Goal: Task Accomplishment & Management: Complete application form

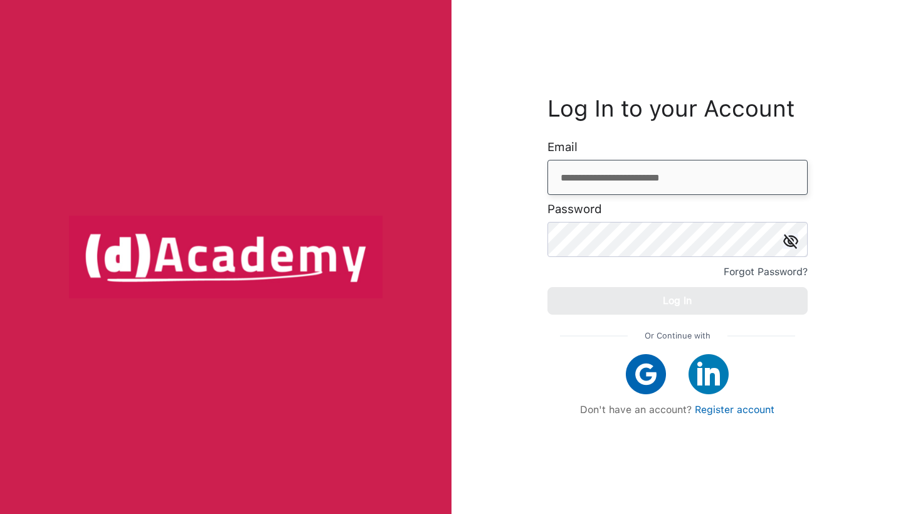
type input "**********"
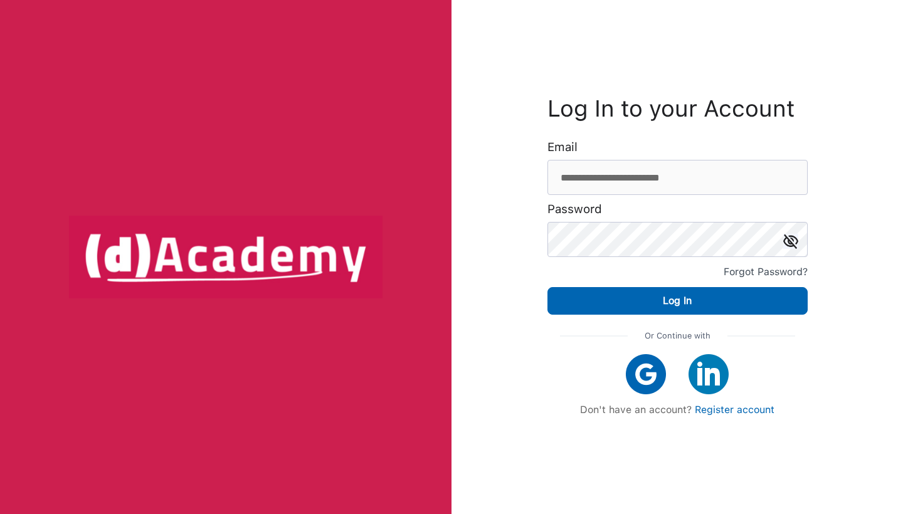
click at [791, 238] on img at bounding box center [790, 241] width 15 height 15
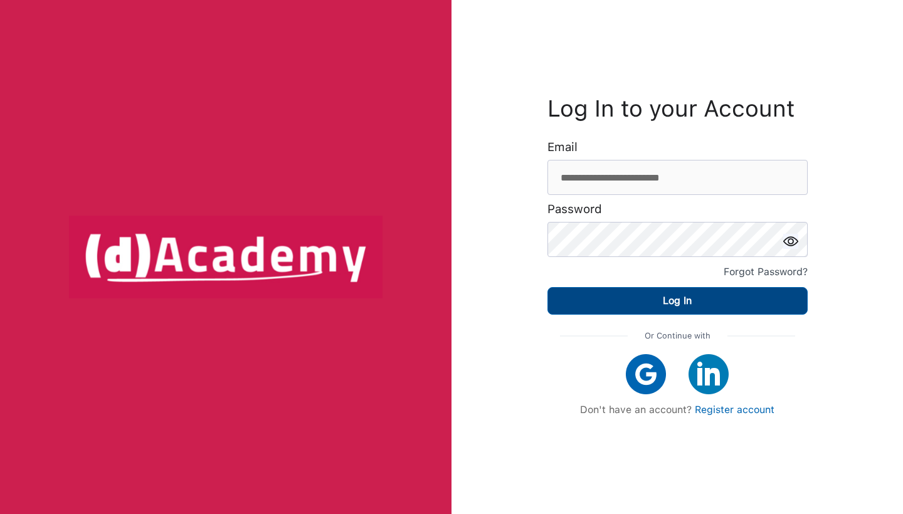
click at [713, 304] on button "Log In" at bounding box center [677, 301] width 260 height 28
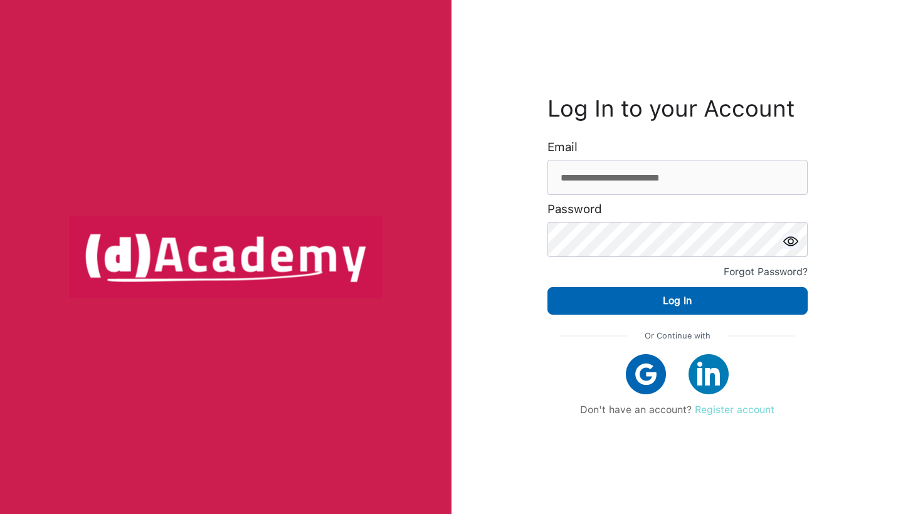
click at [740, 405] on link "Register account" at bounding box center [735, 410] width 80 height 12
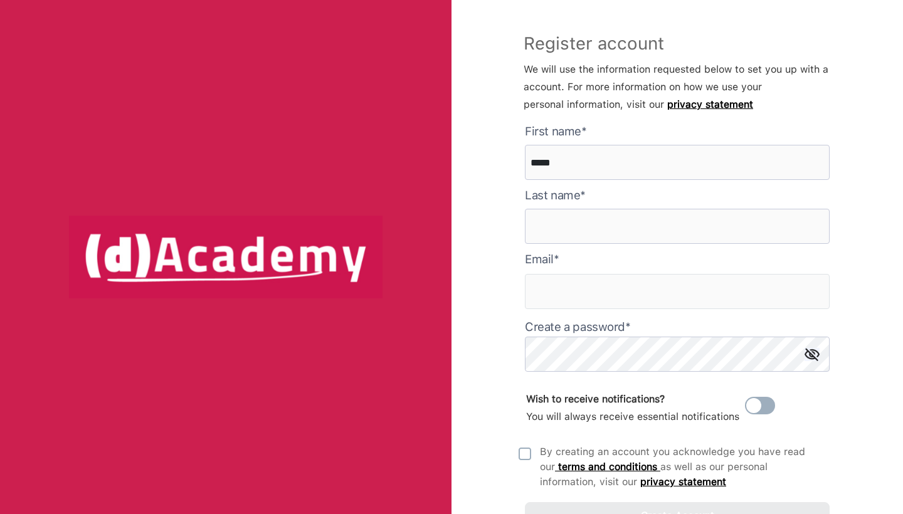
type here "*****"
type input "******"
type input "**********"
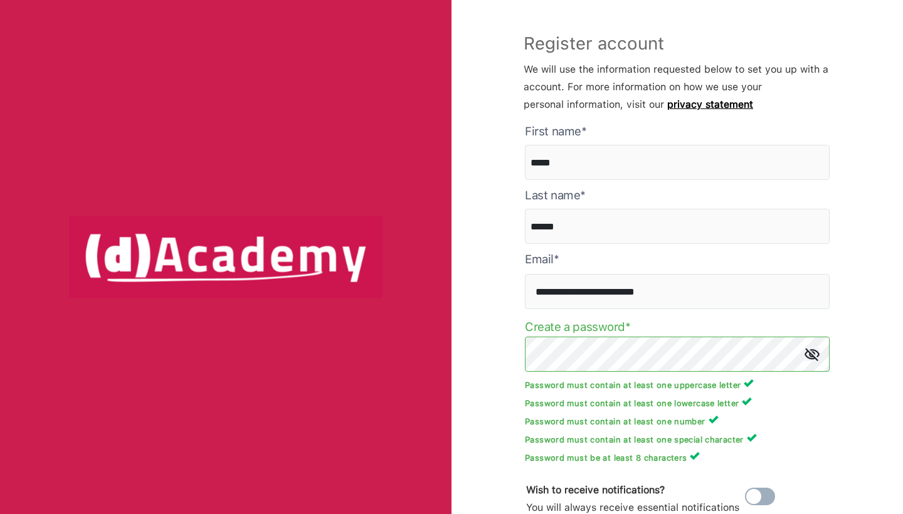
click at [703, 380] on p "Password must contain at least one uppercase letter" at bounding box center [677, 384] width 305 height 12
click at [813, 357] on img at bounding box center [812, 354] width 15 height 13
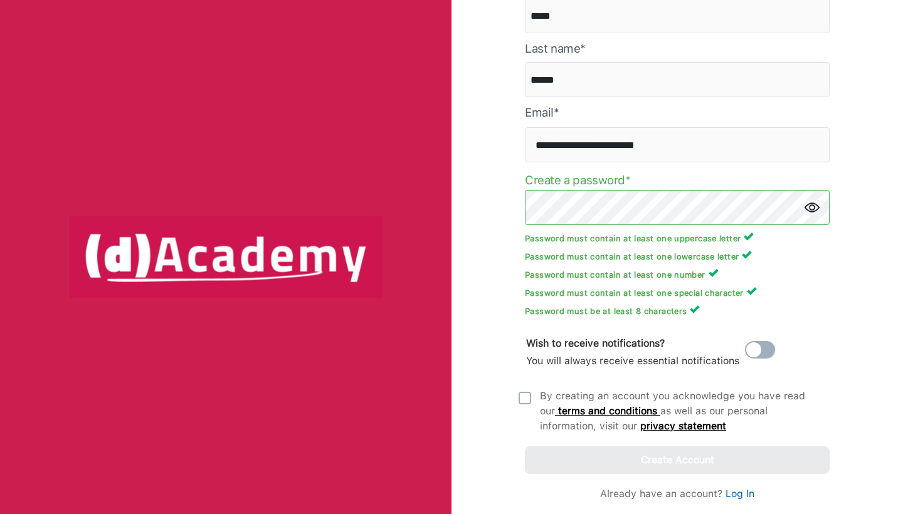
scroll to position [147, 0]
click at [524, 397] on img at bounding box center [525, 398] width 13 height 13
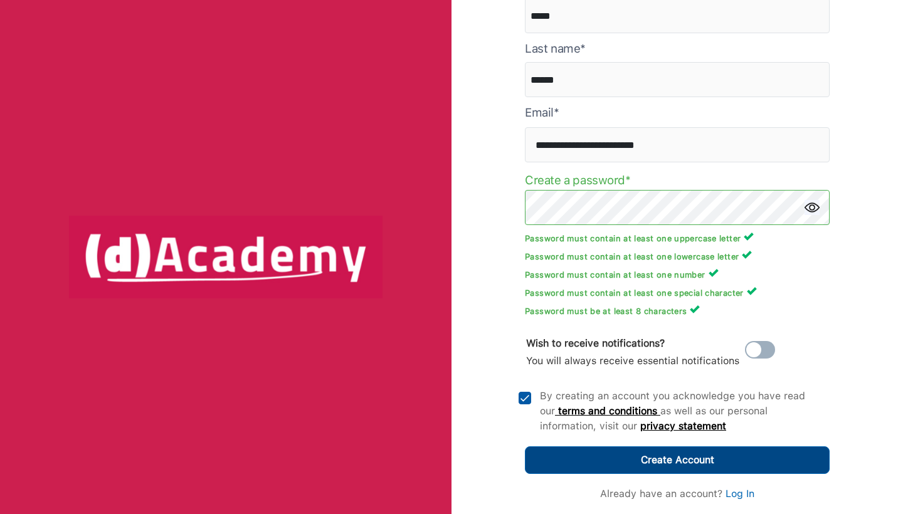
click at [669, 462] on div "Create Account" at bounding box center [677, 461] width 73 height 18
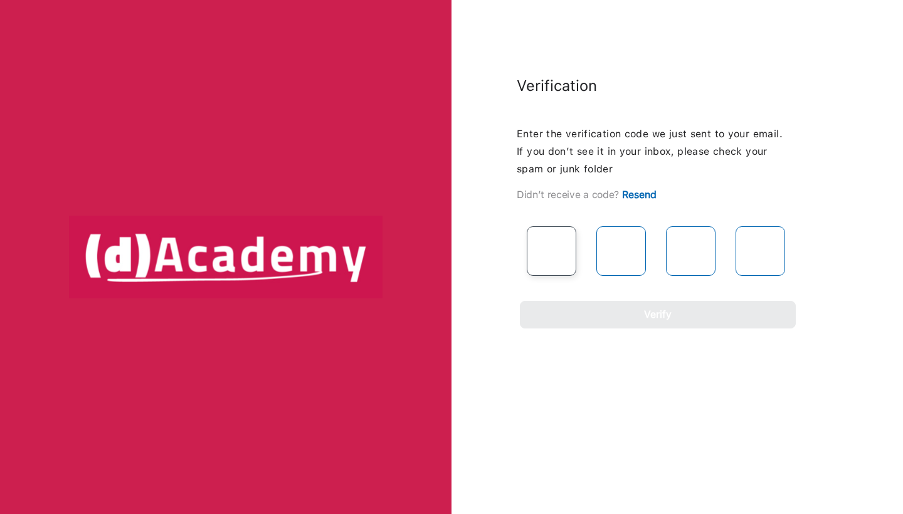
click at [558, 259] on input "text" at bounding box center [552, 251] width 50 height 50
type input "*"
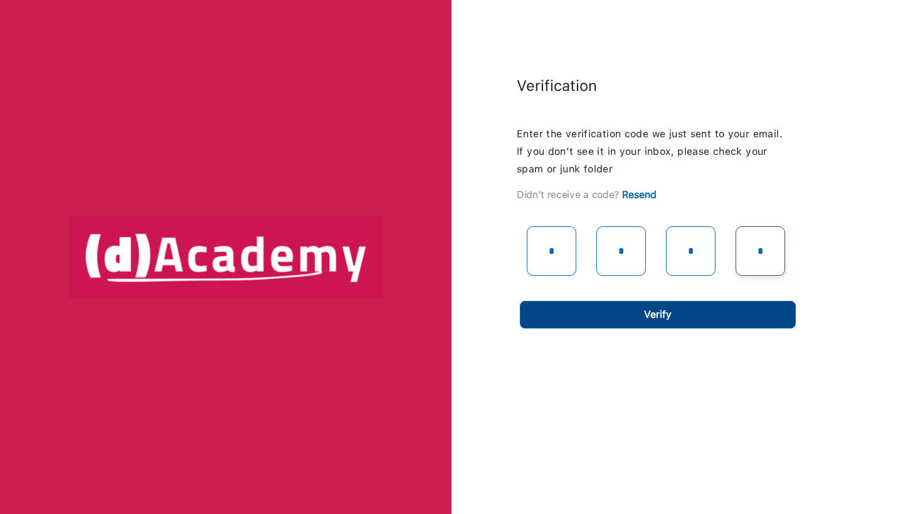
type input "*"
click at [557, 310] on button "Verify" at bounding box center [658, 315] width 276 height 28
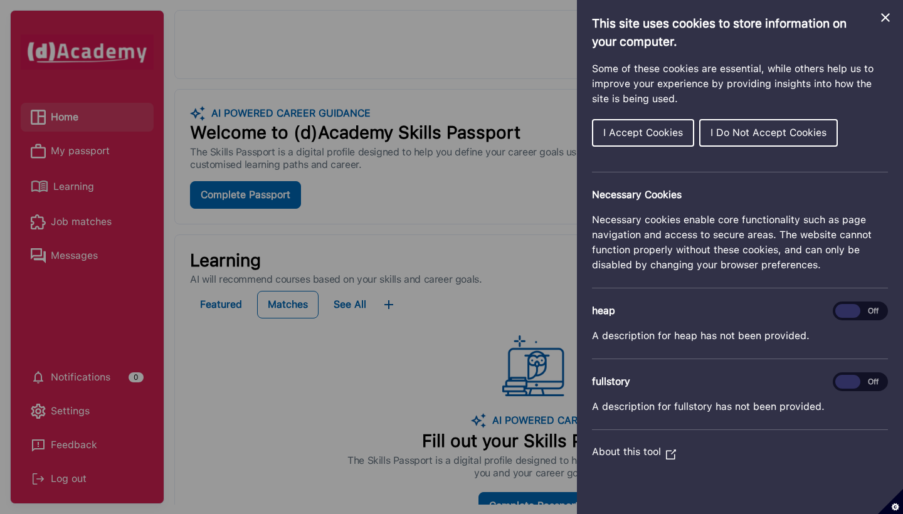
click at [883, 18] on icon "Close Cookie Control" at bounding box center [885, 17] width 15 height 15
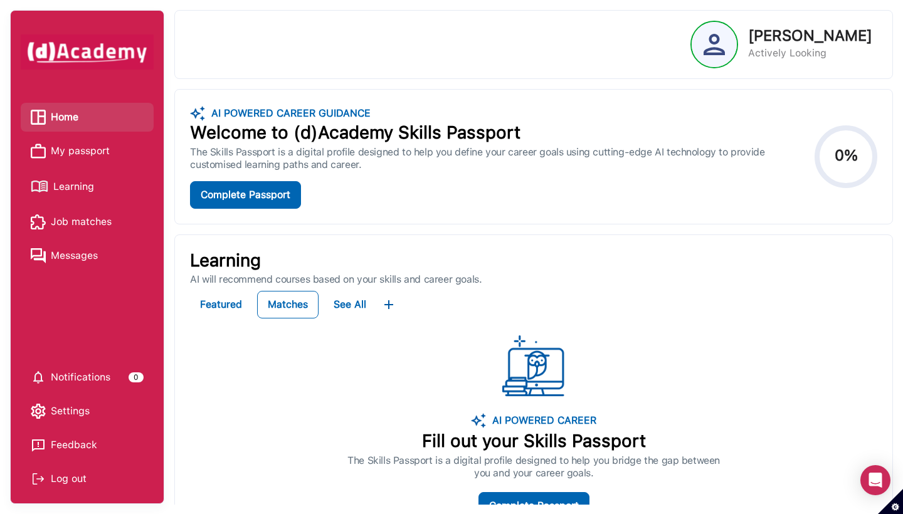
click at [81, 180] on span "Learning" at bounding box center [73, 186] width 41 height 19
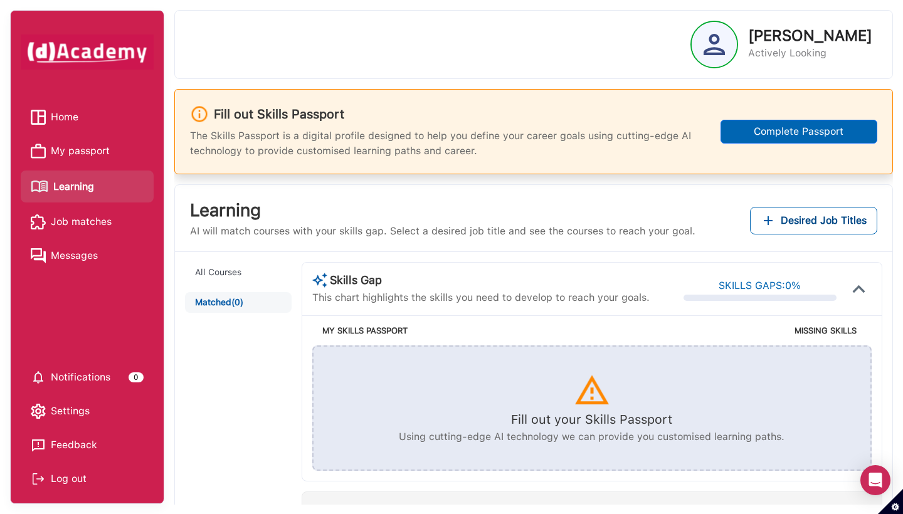
click at [81, 204] on ul "Home My passport Learning Job matches Messages" at bounding box center [87, 186] width 133 height 167
click at [81, 223] on span "Job matches" at bounding box center [81, 222] width 61 height 19
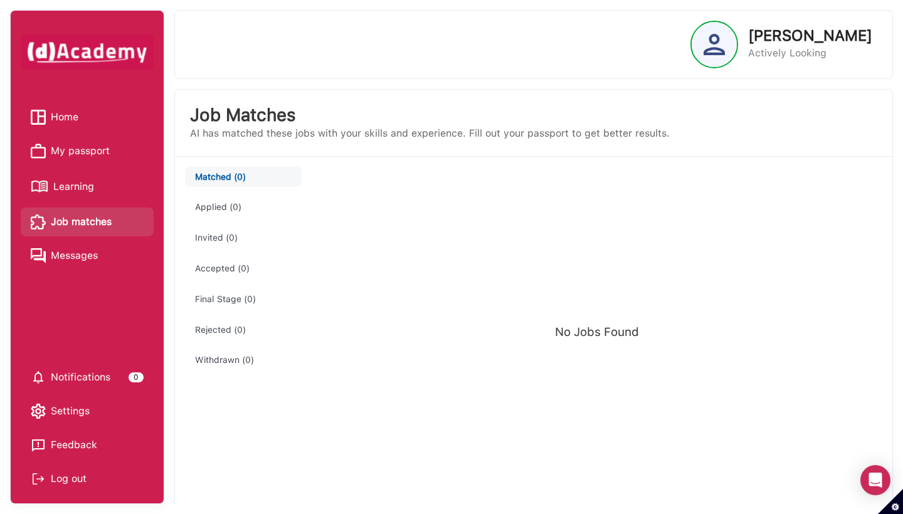
click at [70, 180] on span "Learning" at bounding box center [73, 186] width 41 height 19
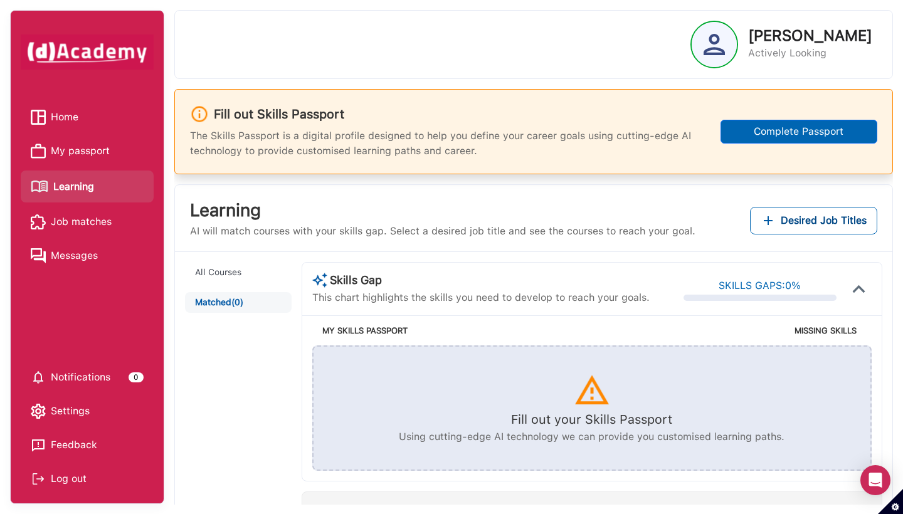
click at [65, 149] on span "My passport" at bounding box center [80, 151] width 59 height 19
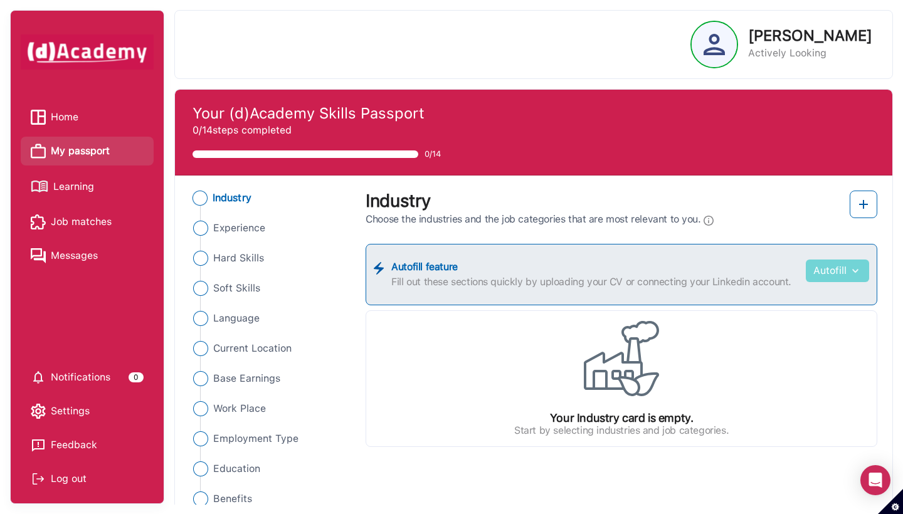
click at [818, 273] on button "Autofill" at bounding box center [837, 271] width 63 height 23
click at [807, 296] on link "Upload from CV" at bounding box center [818, 301] width 99 height 25
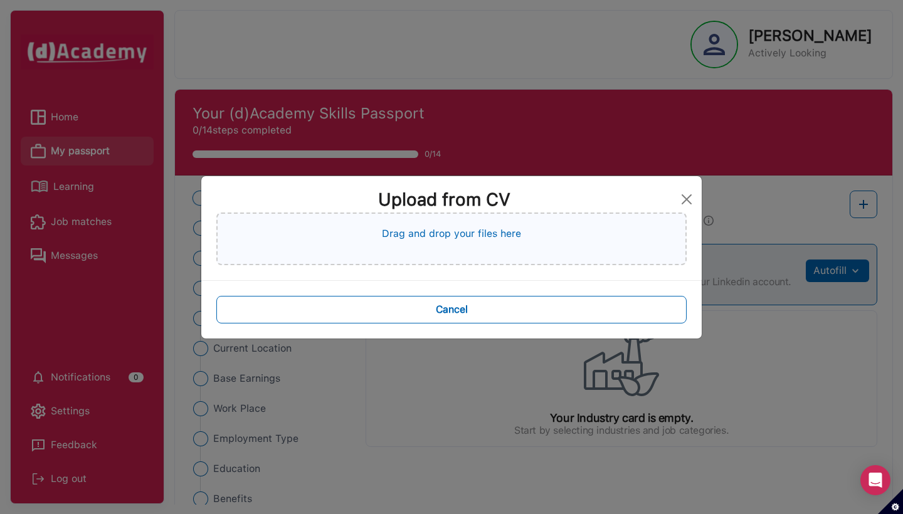
click at [500, 231] on p "Drag and drop your files here" at bounding box center [451, 233] width 139 height 15
click at [397, 220] on div "Drag and drop your files here" at bounding box center [451, 239] width 470 height 53
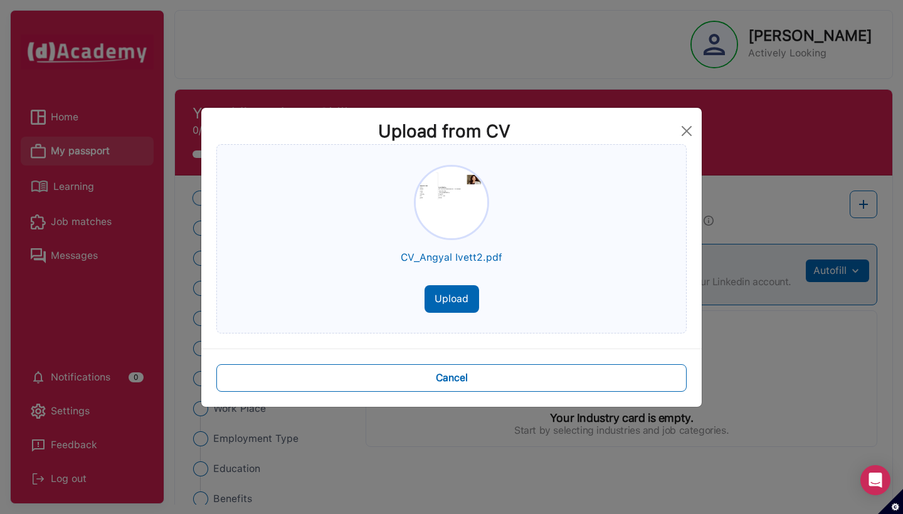
click at [458, 288] on button "Upload" at bounding box center [452, 299] width 55 height 28
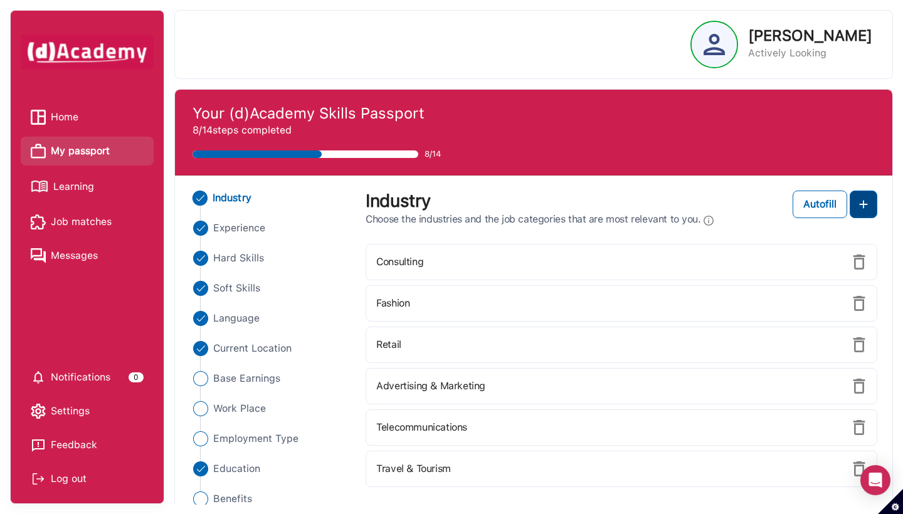
click at [860, 207] on img at bounding box center [863, 204] width 15 height 15
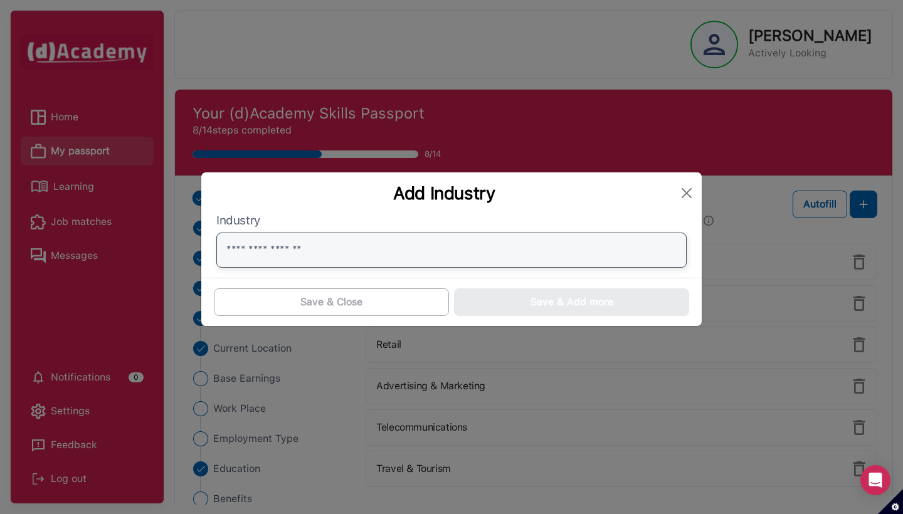
click at [387, 242] on input "text" at bounding box center [451, 250] width 470 height 35
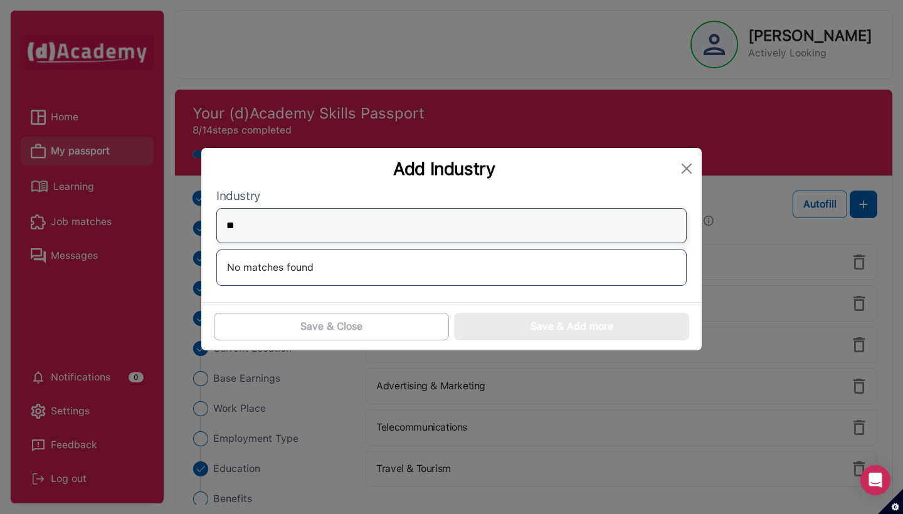
type input "*"
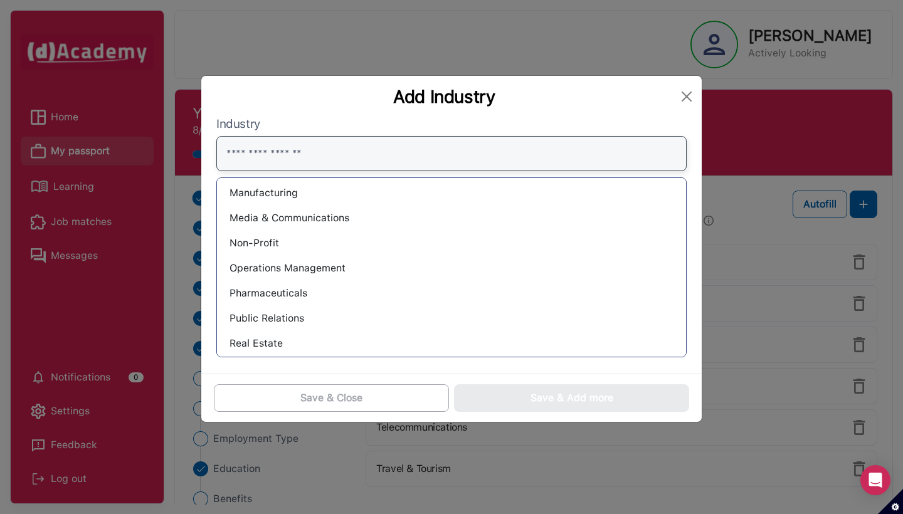
scroll to position [702, 0]
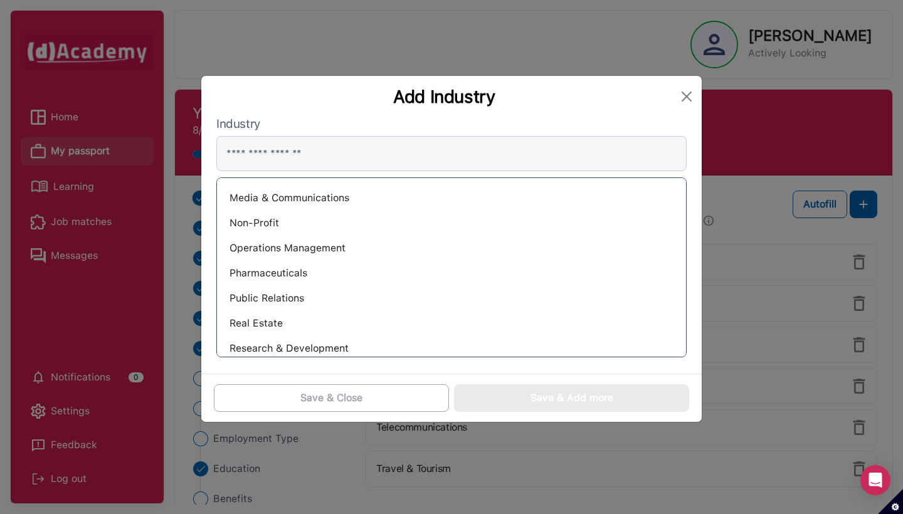
click at [281, 245] on div "Operations Management" at bounding box center [451, 248] width 449 height 20
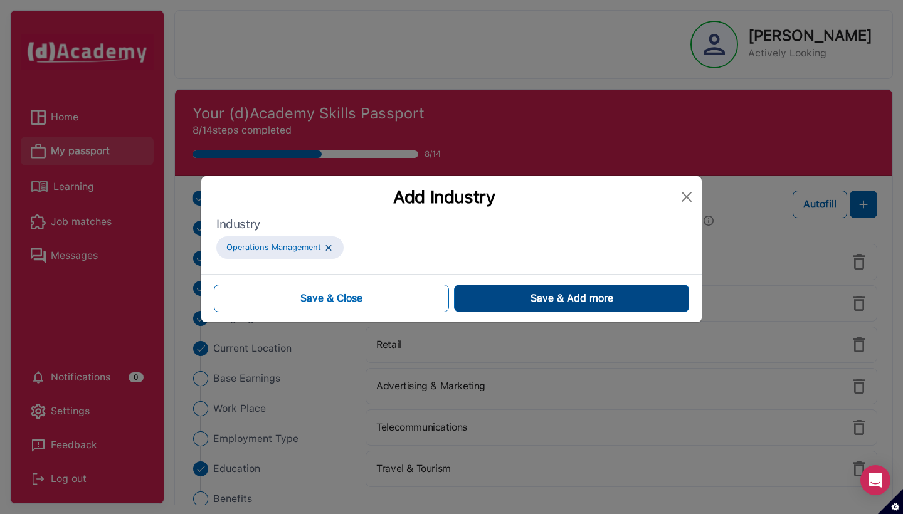
click at [536, 294] on span "Save & Add more" at bounding box center [572, 298] width 83 height 15
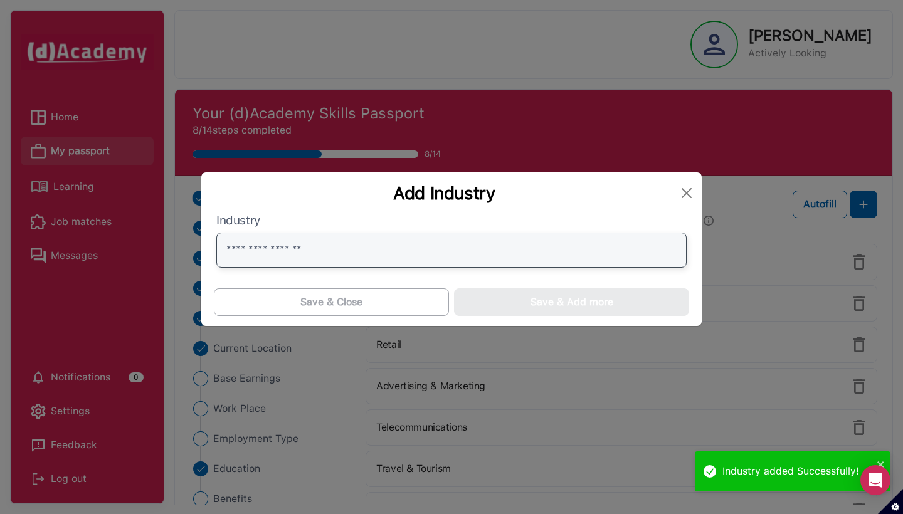
click at [471, 251] on input "text" at bounding box center [451, 250] width 470 height 35
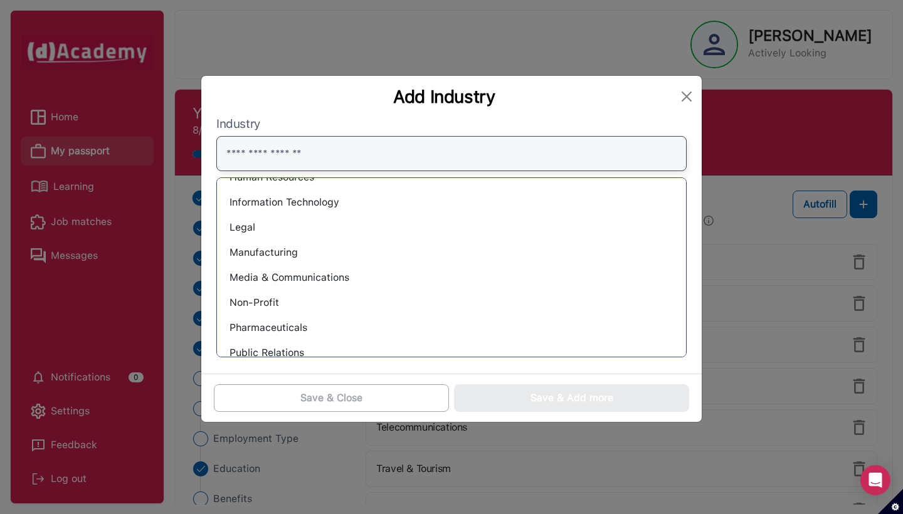
scroll to position [622, 0]
click at [260, 278] on div "Media & Communications" at bounding box center [451, 279] width 449 height 20
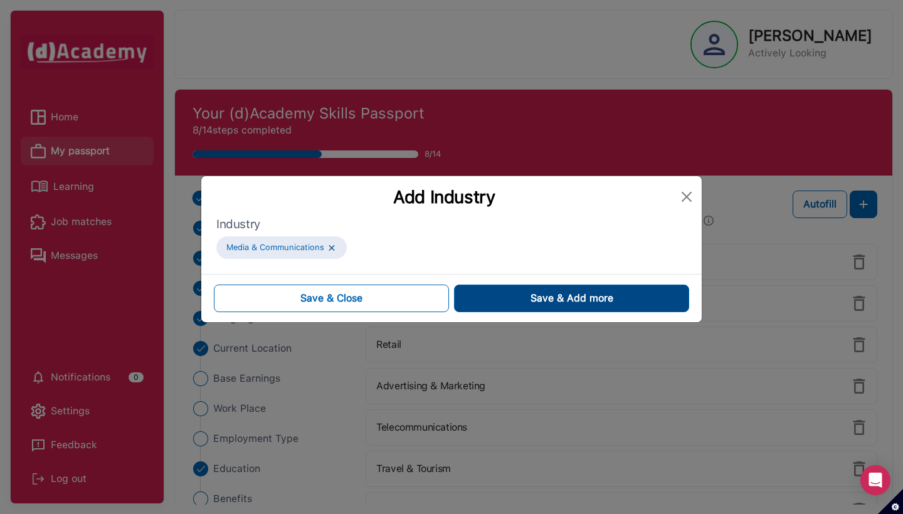
click at [531, 295] on span "Save & Add more" at bounding box center [572, 298] width 83 height 15
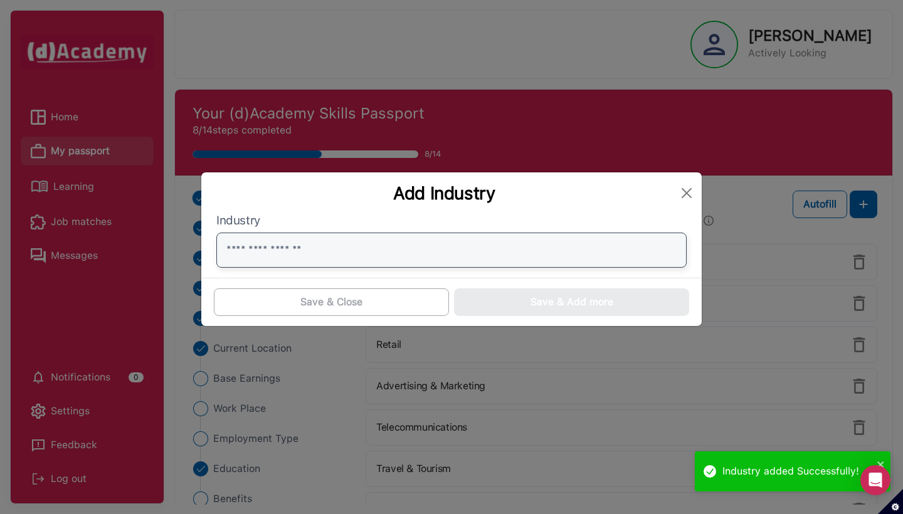
click at [344, 260] on input "text" at bounding box center [451, 250] width 470 height 35
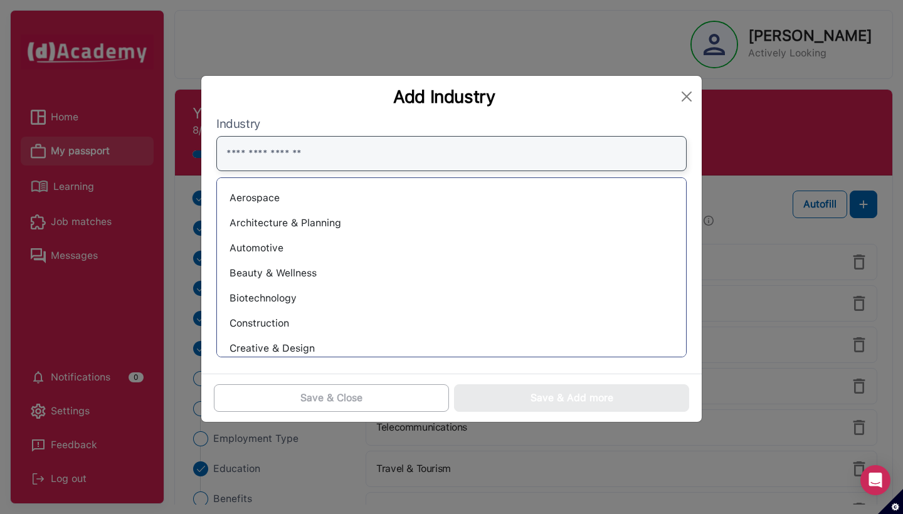
scroll to position [0, 0]
click at [685, 95] on button "Close" at bounding box center [687, 97] width 20 height 20
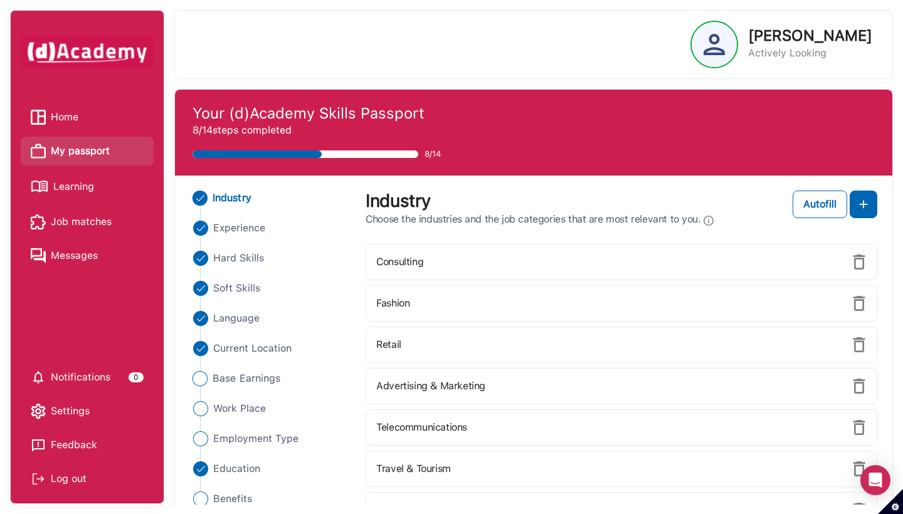
click at [203, 380] on img "Close" at bounding box center [200, 378] width 15 height 15
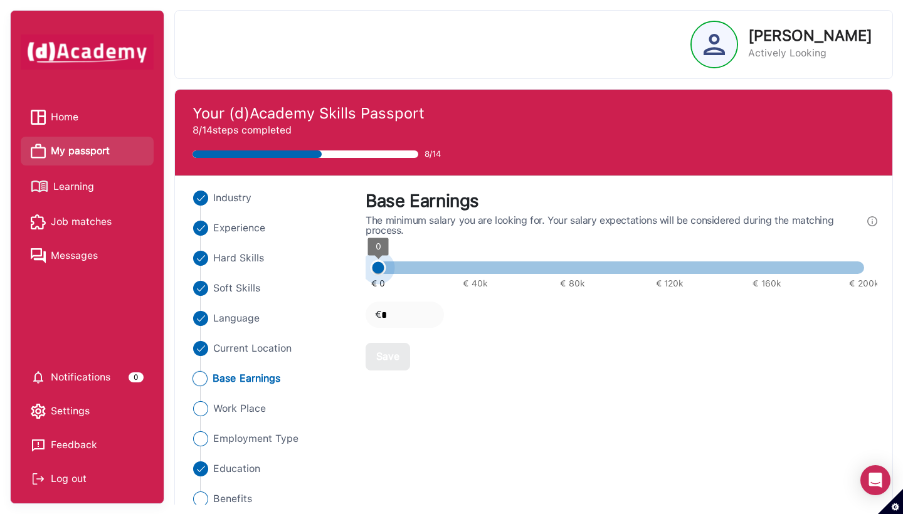
type input "****"
type input "*****"
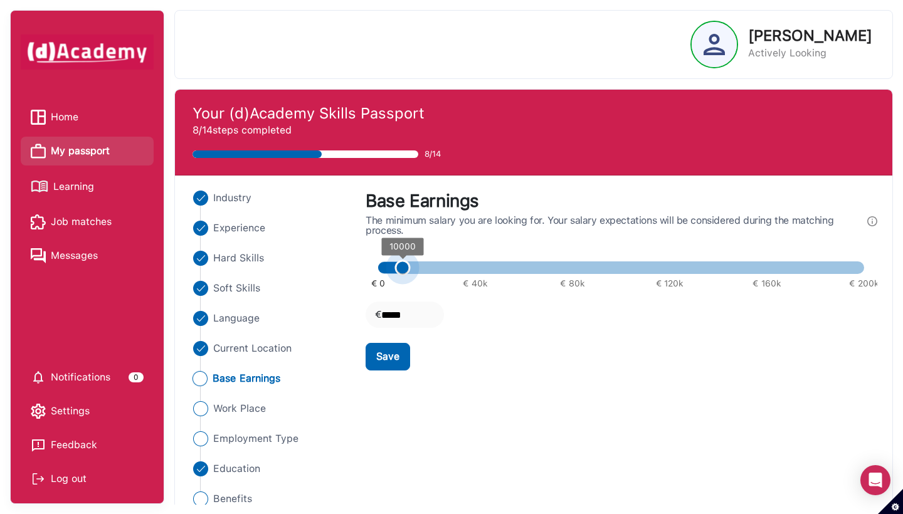
type input "*****"
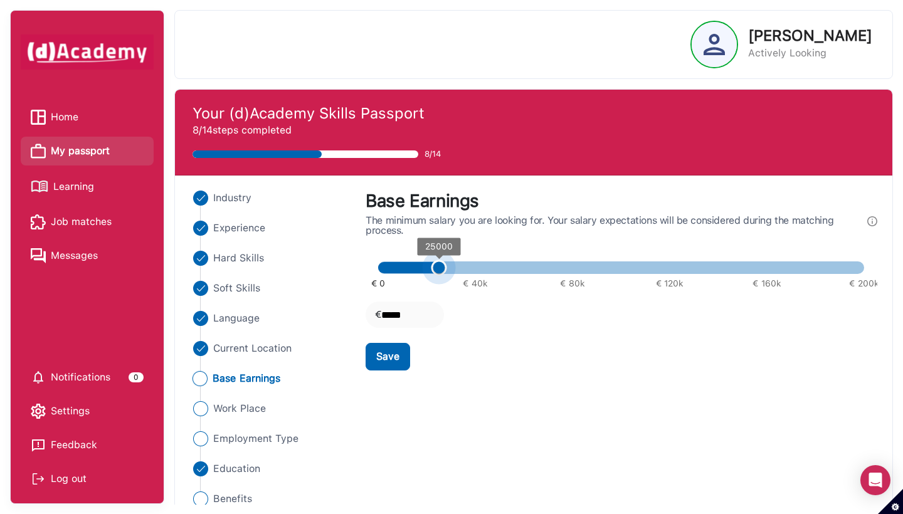
type input "*****"
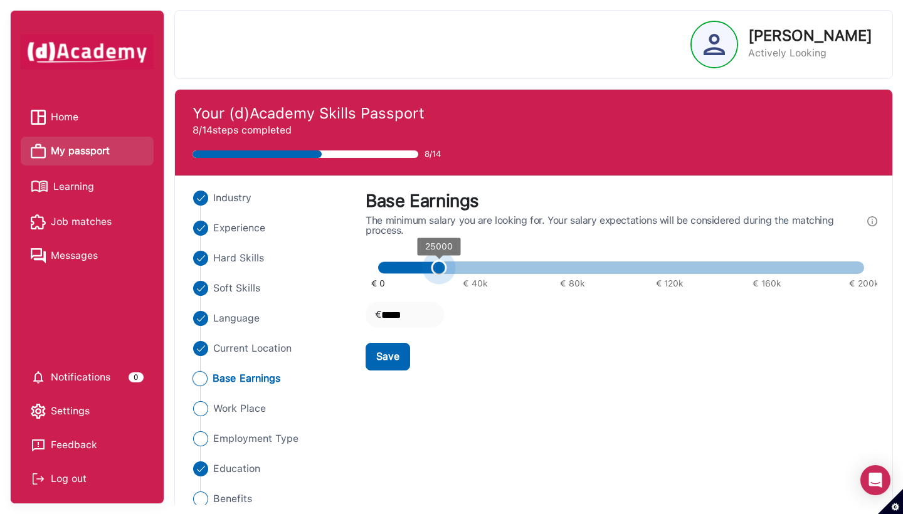
type input "*****"
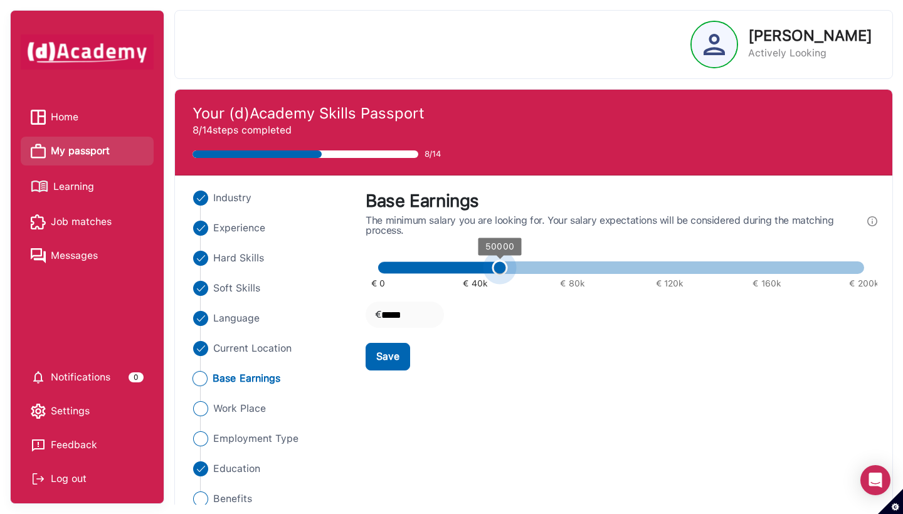
drag, startPoint x: 378, startPoint y: 264, endPoint x: 502, endPoint y: 258, distance: 123.7
click at [502, 260] on span "50000" at bounding box center [500, 268] width 16 height 16
type input "*****"
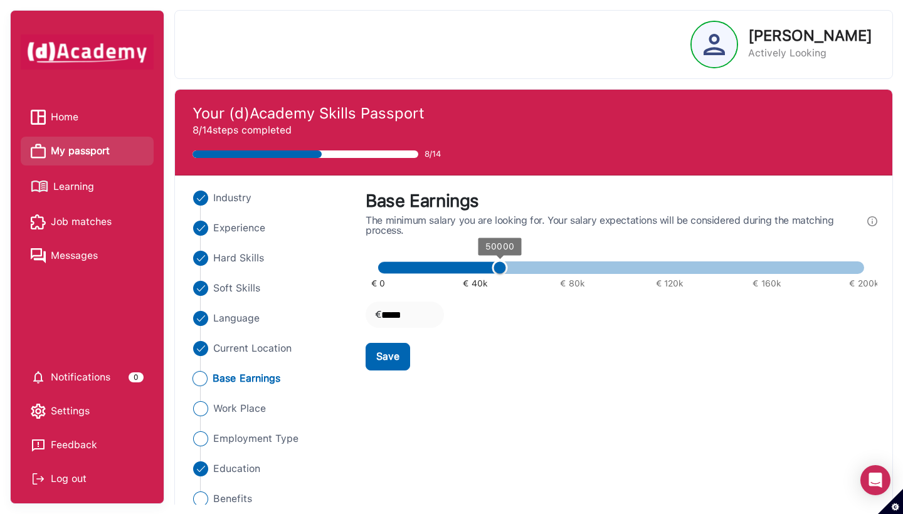
type input "*****"
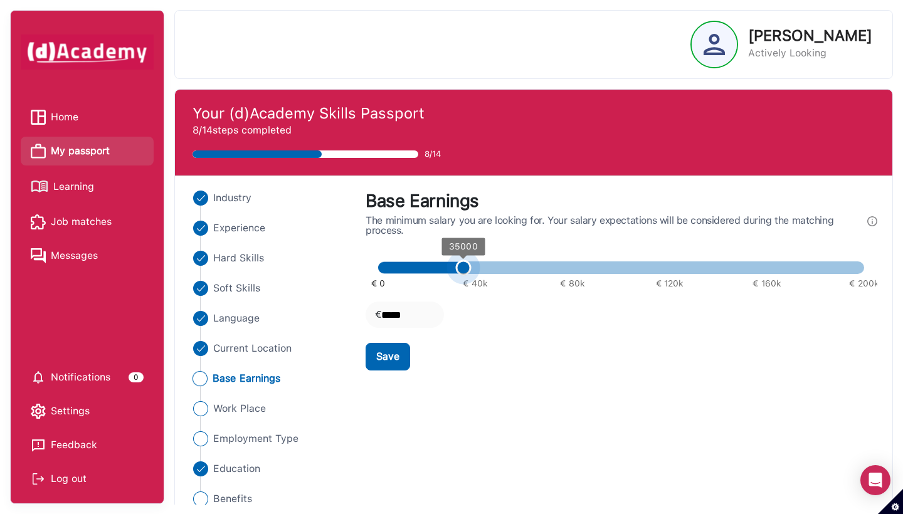
type input "*****"
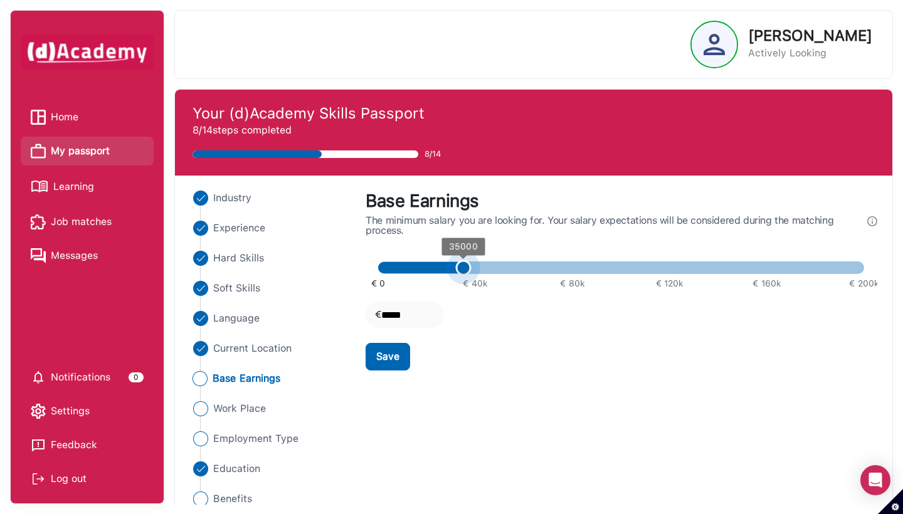
type input "*****"
type input "****"
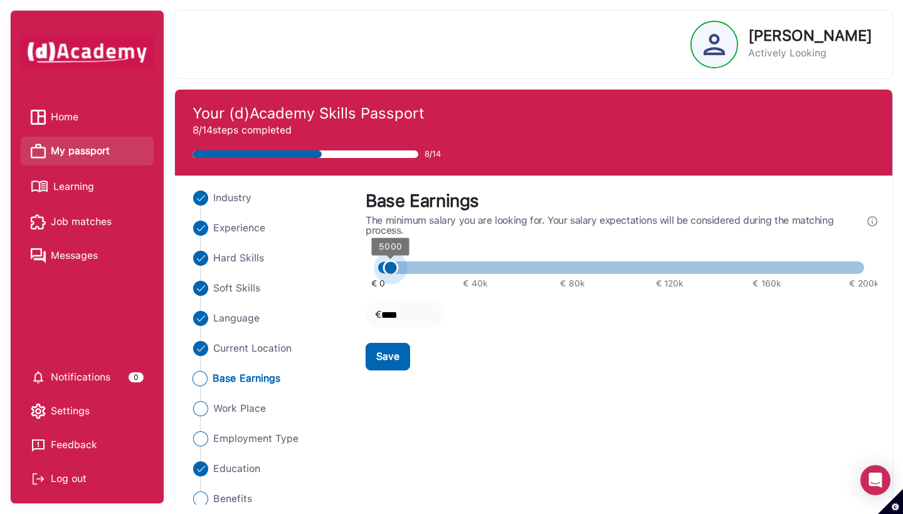
type input "*"
drag, startPoint x: 500, startPoint y: 263, endPoint x: 364, endPoint y: 275, distance: 135.9
click at [364, 275] on div "List Base Earnings The minimum salary you are looking for. Your salary expectat…" at bounding box center [621, 281] width 527 height 180
click at [208, 410] on Place "Work Place" at bounding box center [270, 408] width 162 height 15
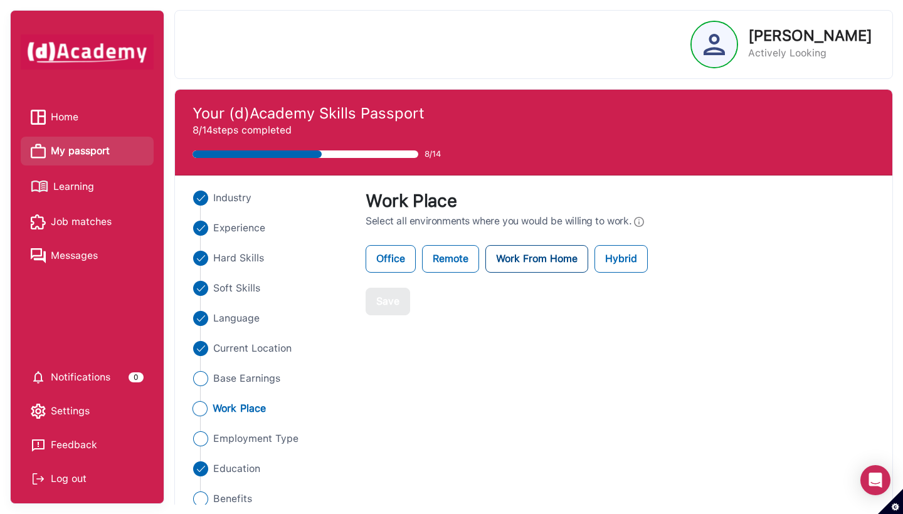
click at [556, 267] on label "Work From Home" at bounding box center [536, 259] width 103 height 28
click at [620, 258] on label "Hybrid" at bounding box center [621, 259] width 53 height 28
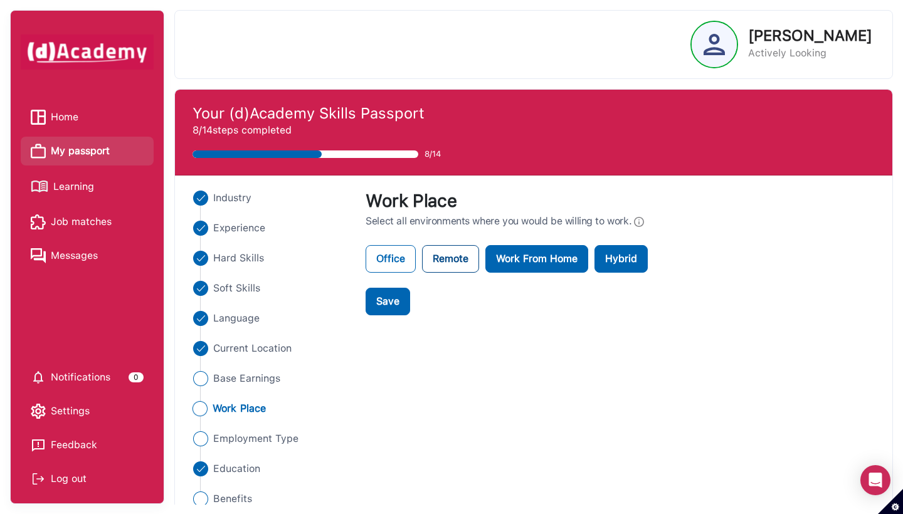
click at [465, 250] on label "Remote" at bounding box center [450, 259] width 57 height 28
click at [399, 295] on div "Save" at bounding box center [387, 301] width 23 height 15
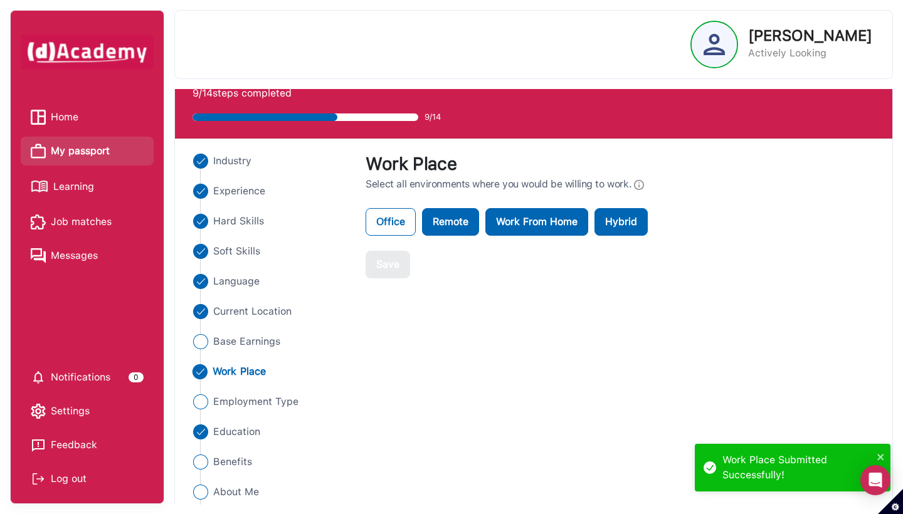
scroll to position [38, 0]
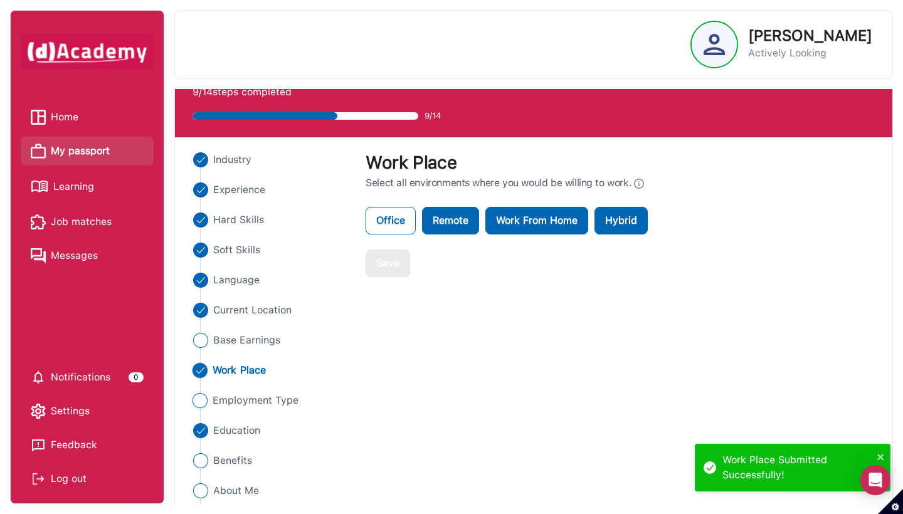
click at [201, 400] on img "Close" at bounding box center [200, 400] width 15 height 15
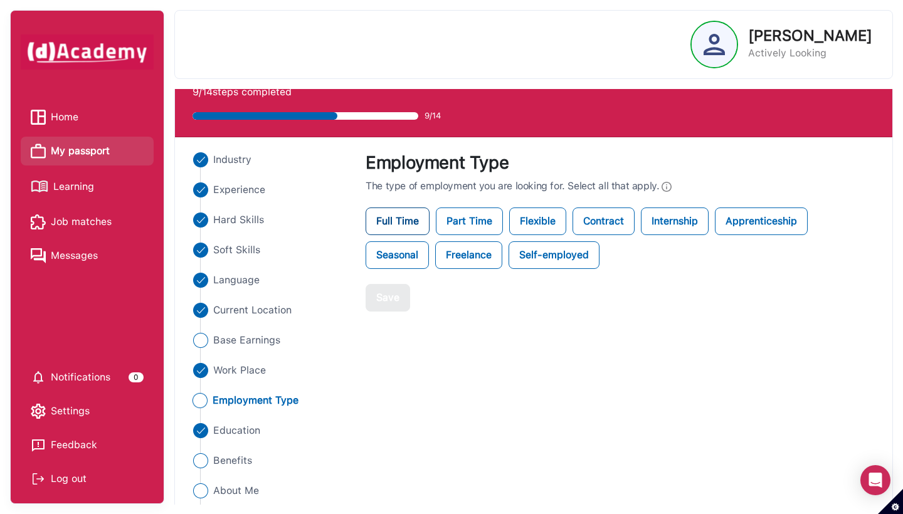
click at [420, 223] on label "Full Time" at bounding box center [398, 222] width 64 height 28
click at [384, 292] on div "Save" at bounding box center [387, 297] width 23 height 15
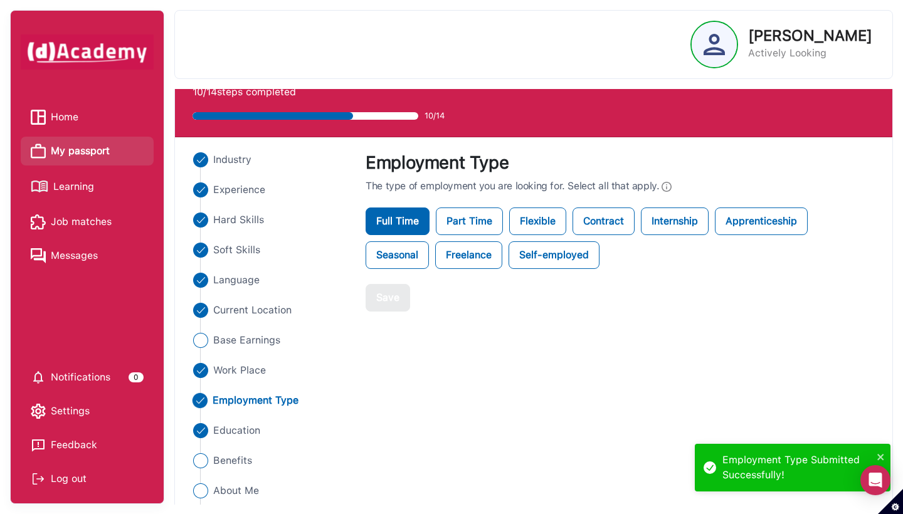
scroll to position [87, 0]
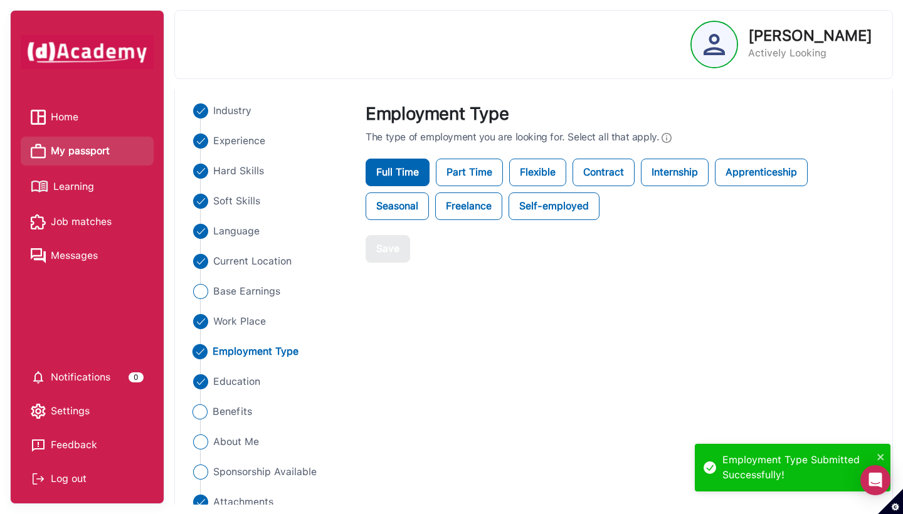
click at [203, 408] on img "Close" at bounding box center [200, 412] width 15 height 15
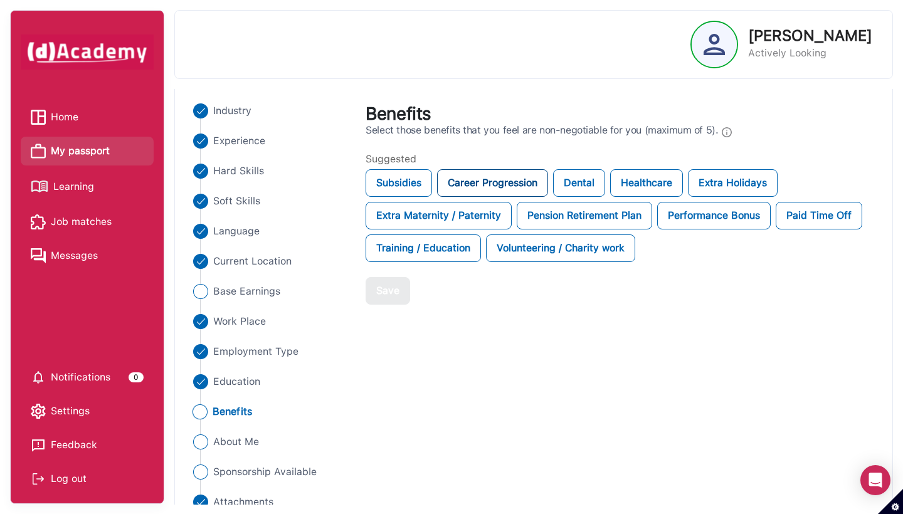
click at [497, 180] on div "Career Progression" at bounding box center [492, 183] width 111 height 28
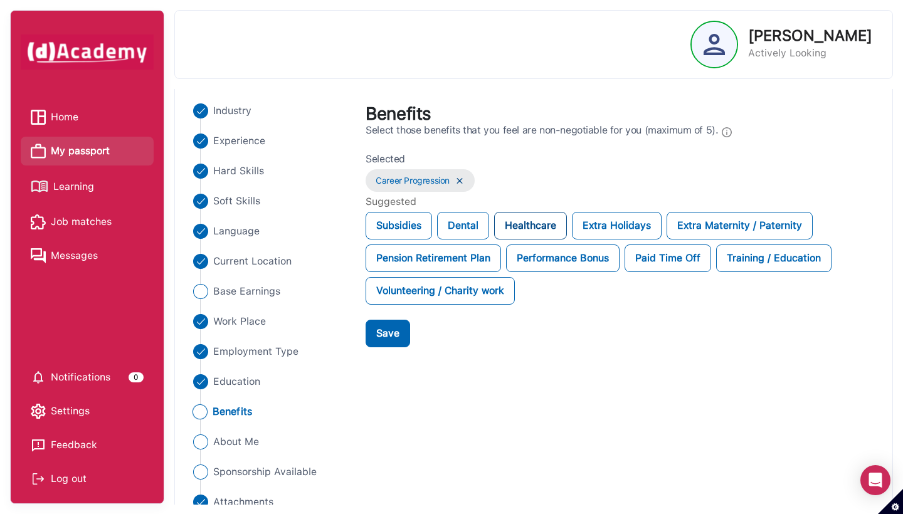
click at [527, 223] on div "Healthcare" at bounding box center [530, 226] width 73 height 28
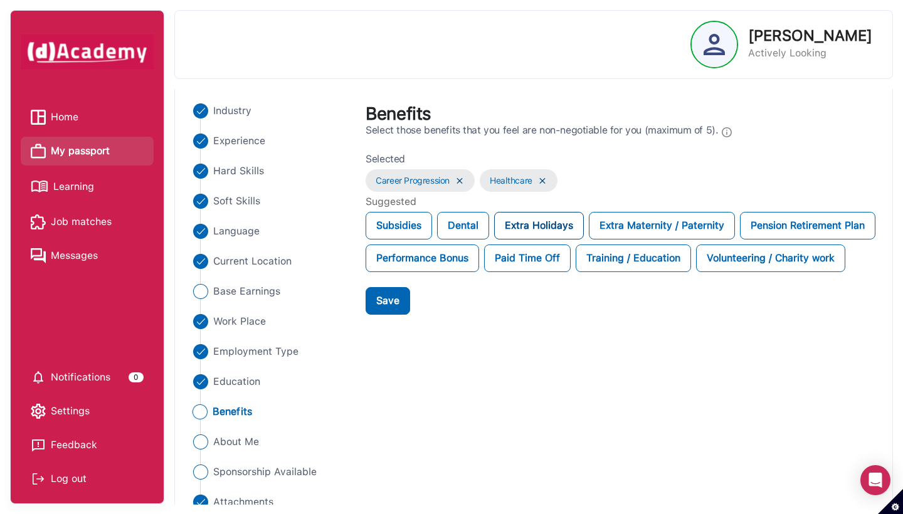
click at [559, 222] on div "Extra Holidays" at bounding box center [539, 226] width 90 height 28
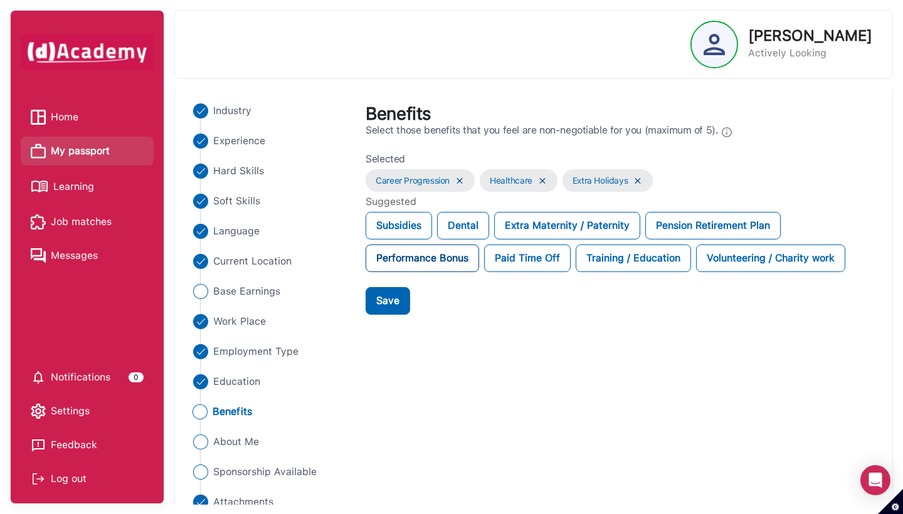
click at [456, 261] on div "Performance Bonus" at bounding box center [423, 259] width 114 height 28
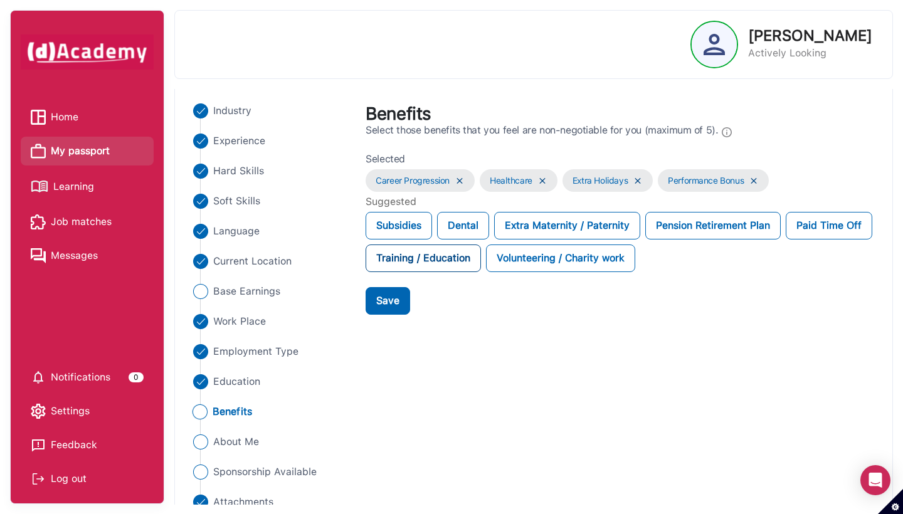
click at [481, 257] on div "Training / Education" at bounding box center [423, 259] width 115 height 28
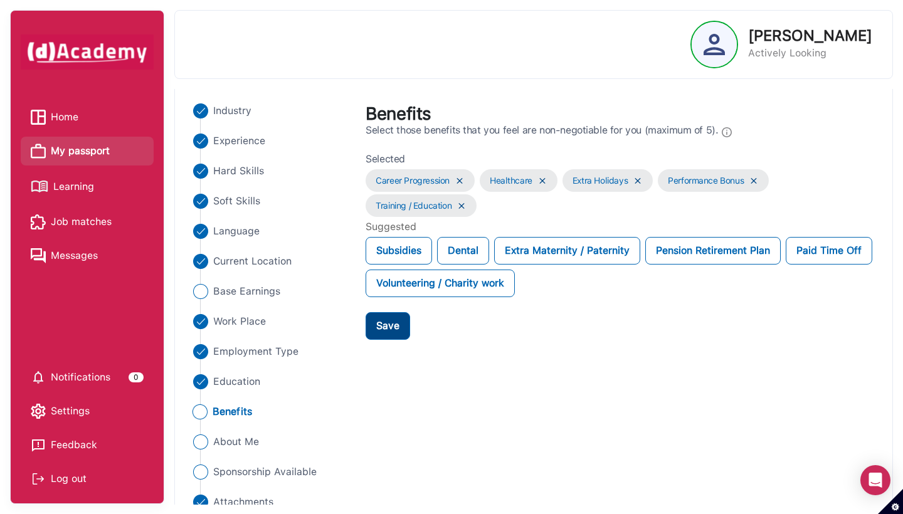
click at [383, 329] on div "Save" at bounding box center [387, 326] width 23 height 15
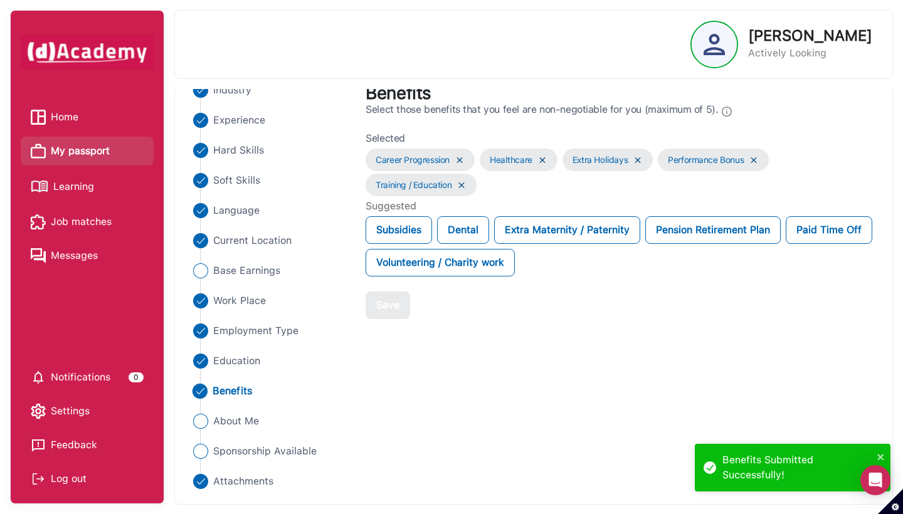
scroll to position [107, 0]
click at [205, 419] on img "Close" at bounding box center [200, 422] width 15 height 15
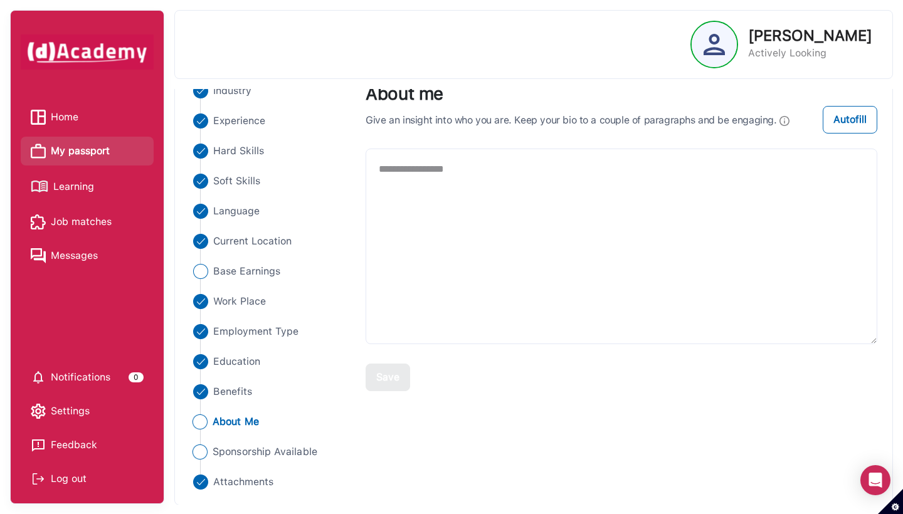
click at [199, 448] on img "Close" at bounding box center [200, 452] width 15 height 15
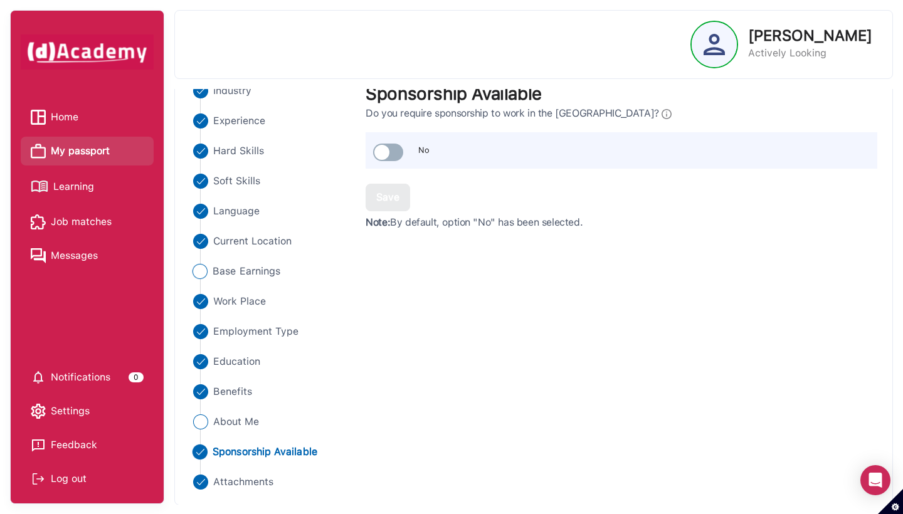
click at [199, 268] on img "Close" at bounding box center [200, 271] width 15 height 15
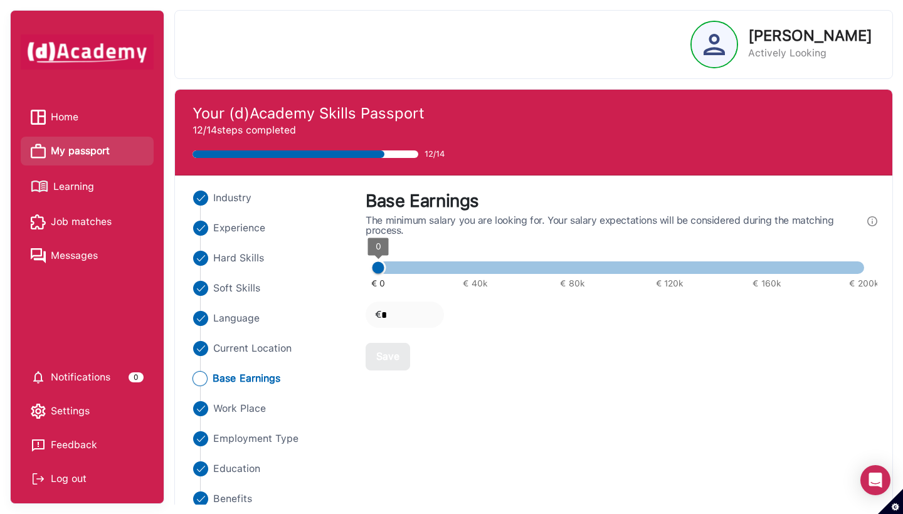
scroll to position [0, 0]
click at [68, 181] on span "Learning" at bounding box center [73, 186] width 41 height 19
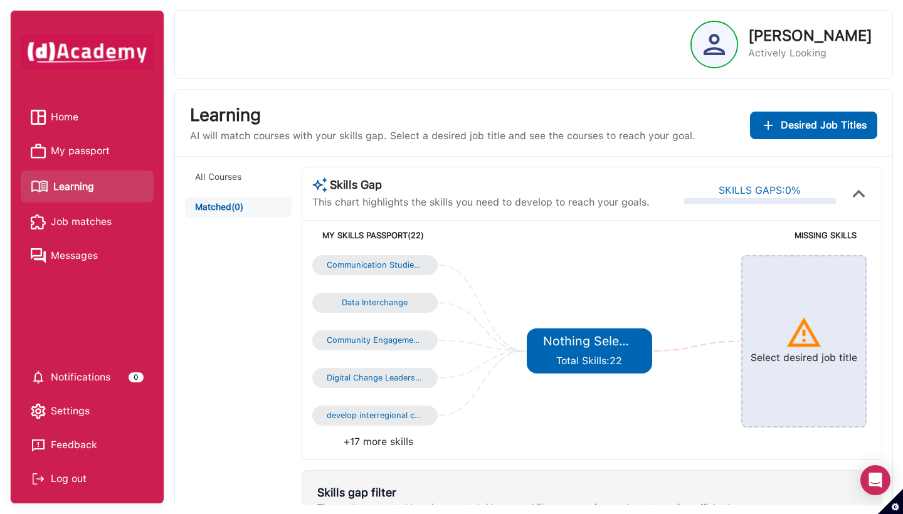
click at [799, 338] on img at bounding box center [804, 333] width 38 height 38
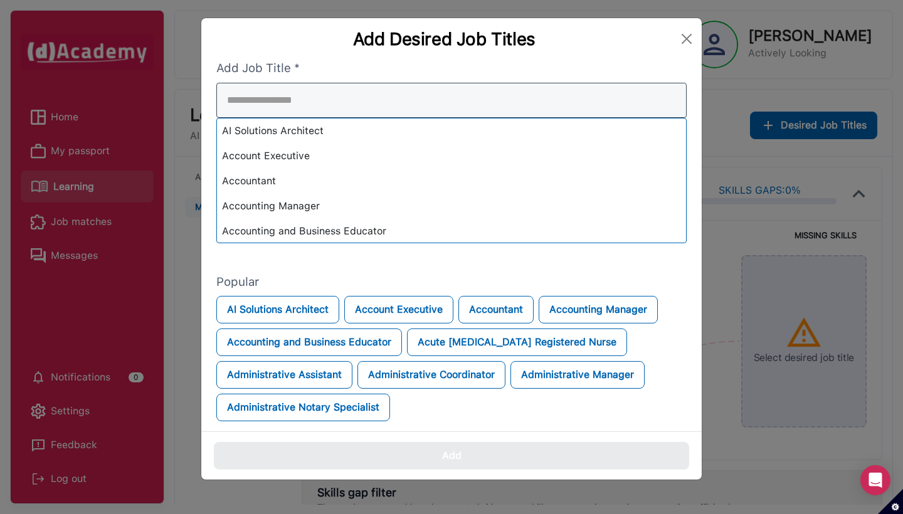
click at [599, 159] on div "AI Solutions Architect Account Executive Accountant Accounting Manager Accounti…" at bounding box center [451, 163] width 470 height 161
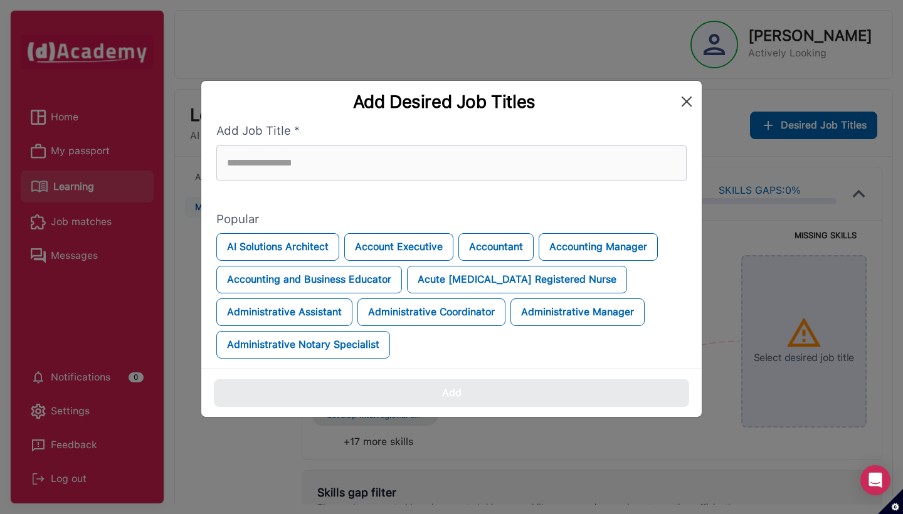
click at [684, 98] on button "Close" at bounding box center [687, 102] width 20 height 20
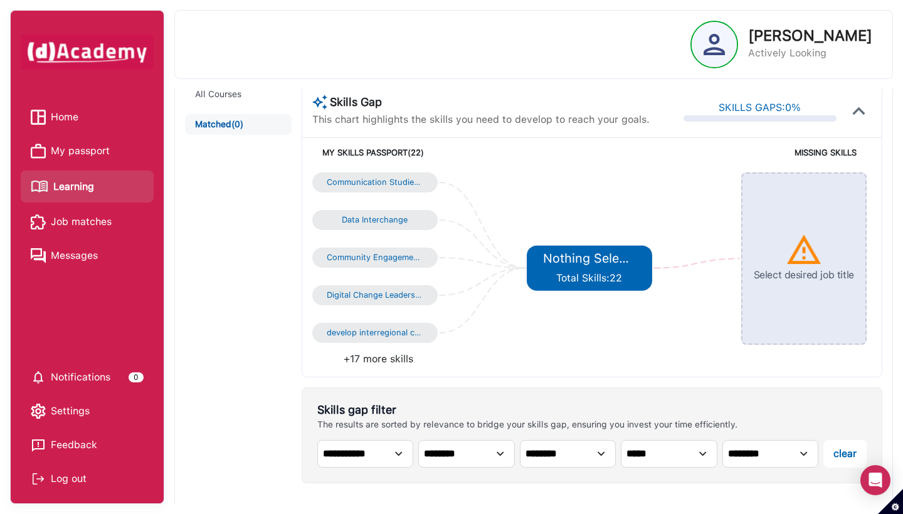
scroll to position [15, 0]
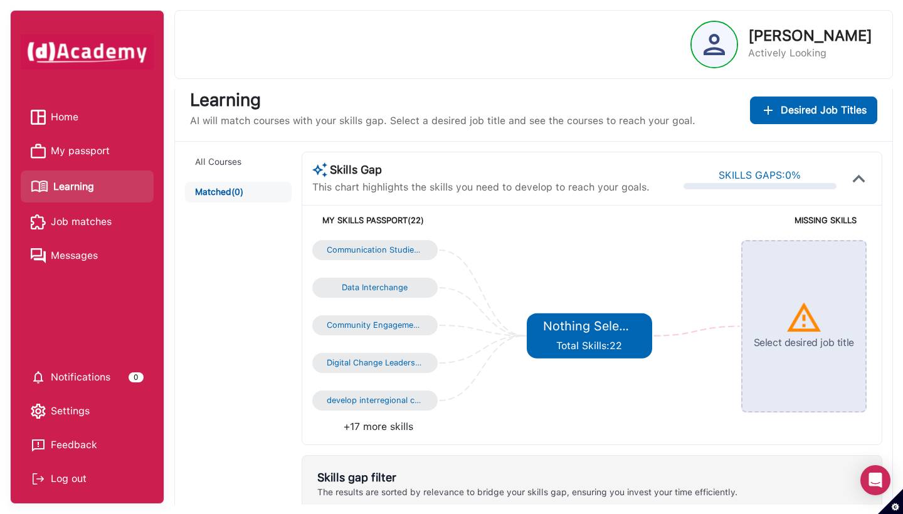
click at [57, 147] on span "My passport" at bounding box center [80, 151] width 59 height 19
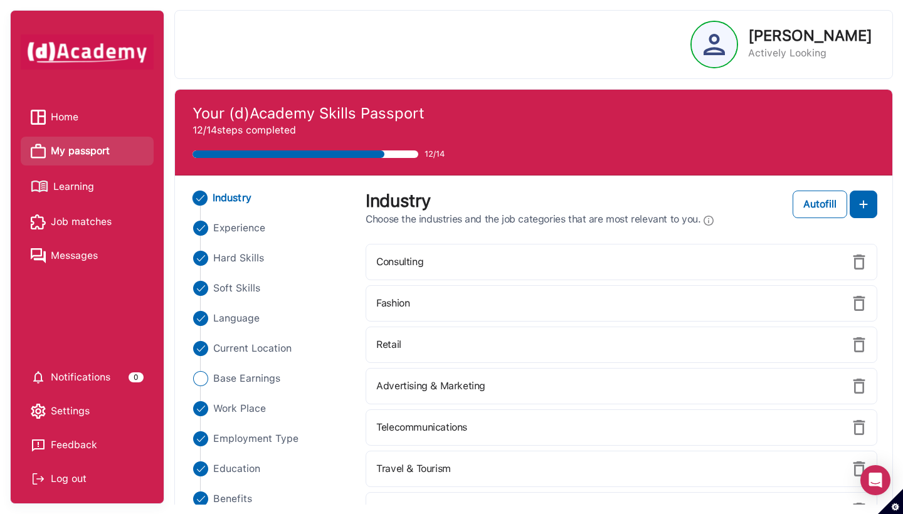
click at [59, 119] on span "Home" at bounding box center [65, 117] width 28 height 19
